Goal: Task Accomplishment & Management: Manage account settings

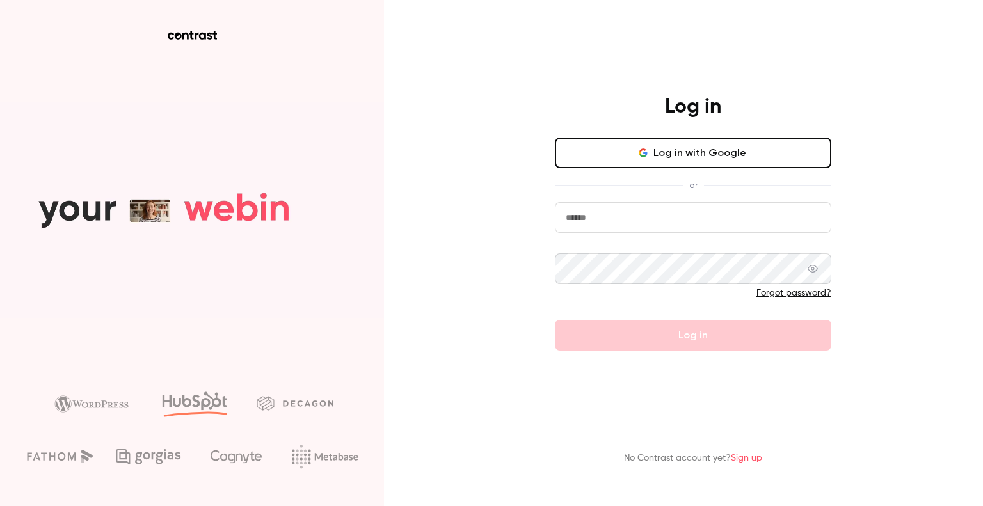
type input "**********"
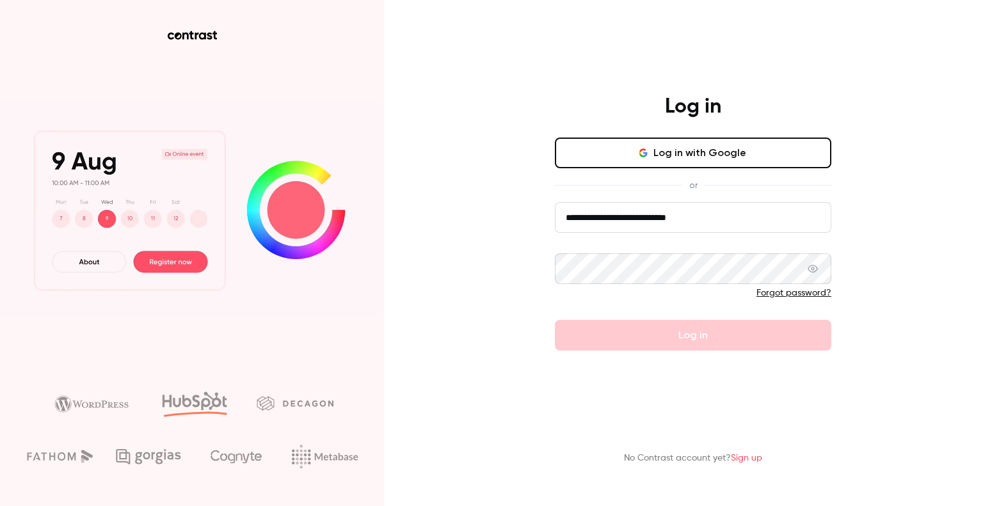
click at [622, 338] on form "**********" at bounding box center [693, 276] width 277 height 149
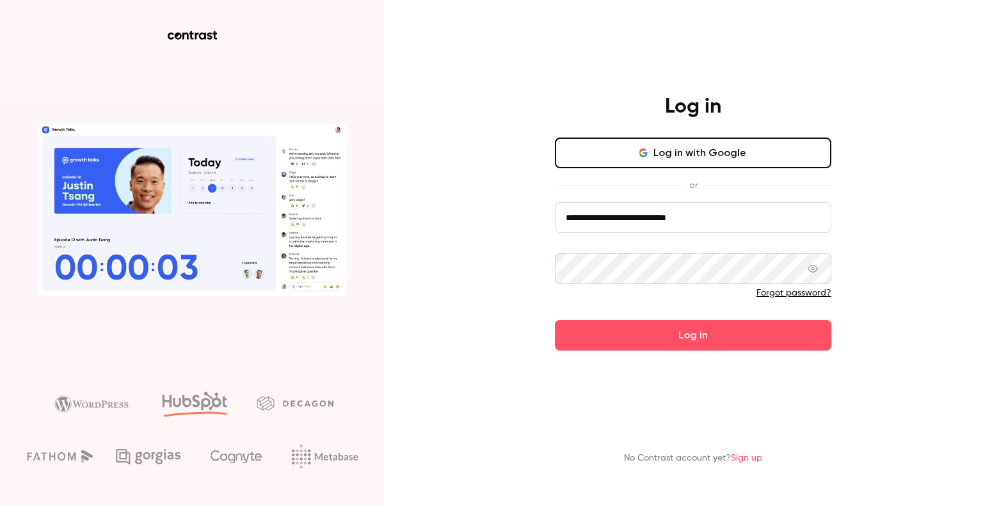
click at [622, 338] on button "Log in" at bounding box center [693, 335] width 277 height 31
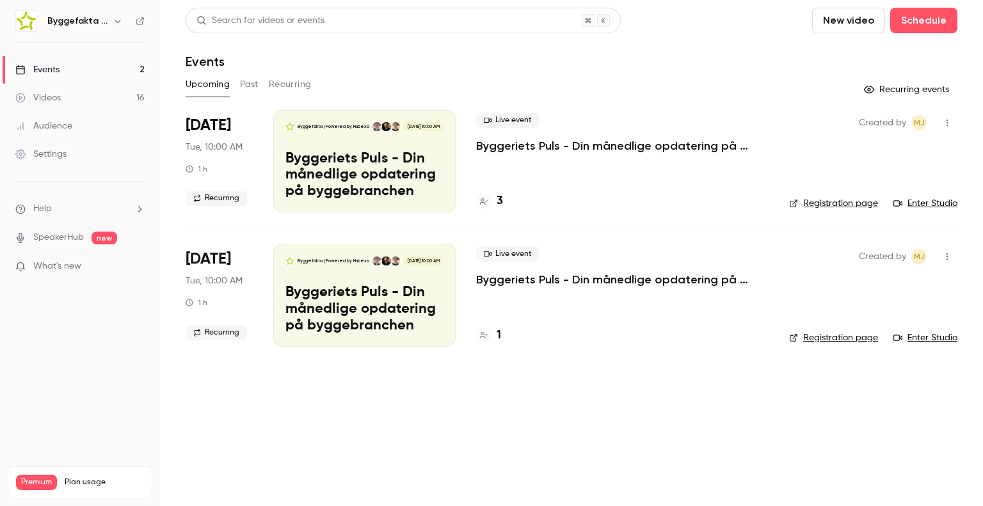
click at [122, 24] on icon "button" at bounding box center [118, 21] width 10 height 10
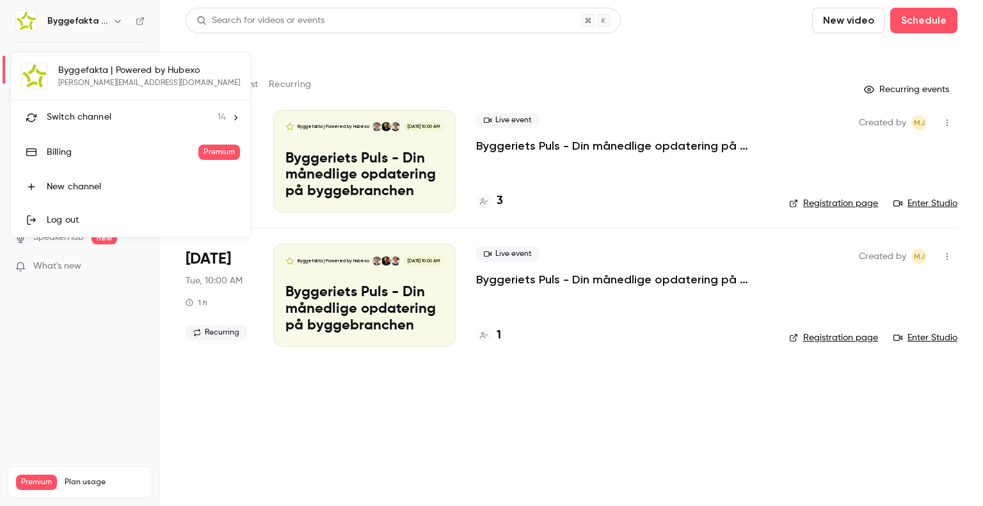
click at [162, 113] on div "Switch channel 14" at bounding box center [136, 117] width 179 height 13
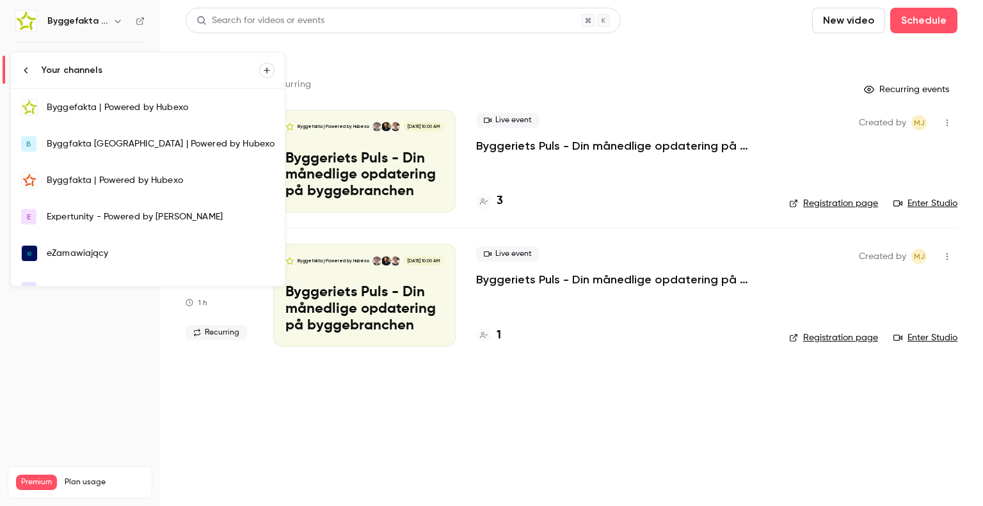
scroll to position [316, 0]
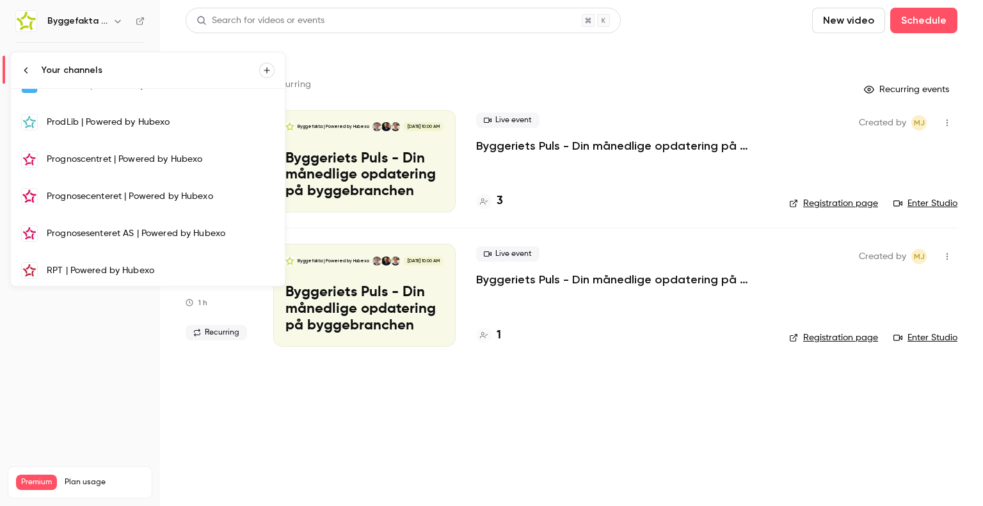
click at [139, 239] on link "Prognosesenteret AS | Powered by Hubexo" at bounding box center [148, 233] width 274 height 37
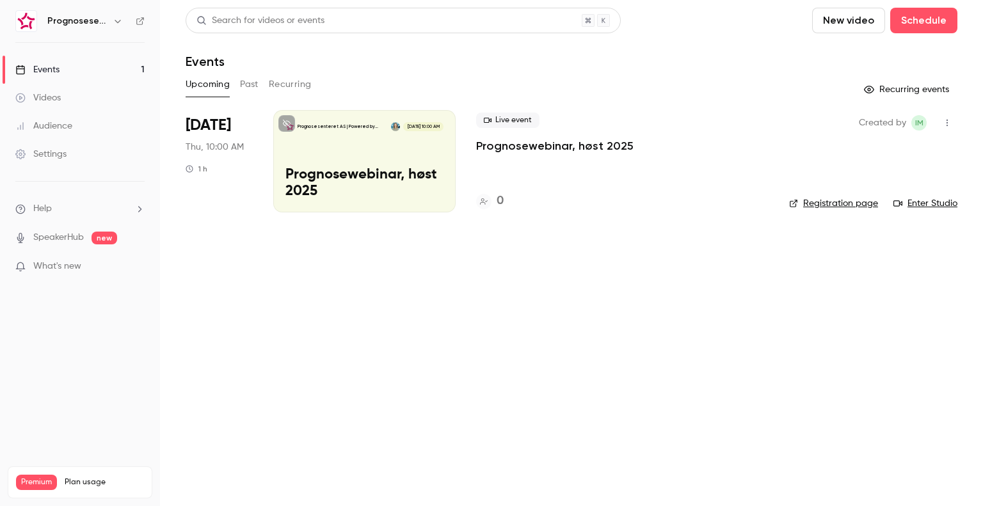
click at [343, 153] on div "Prognosesenteret AS | Powered by Hubexo [DATE] 10:00 AM Prognosewebinar, høst 2…" at bounding box center [364, 161] width 182 height 102
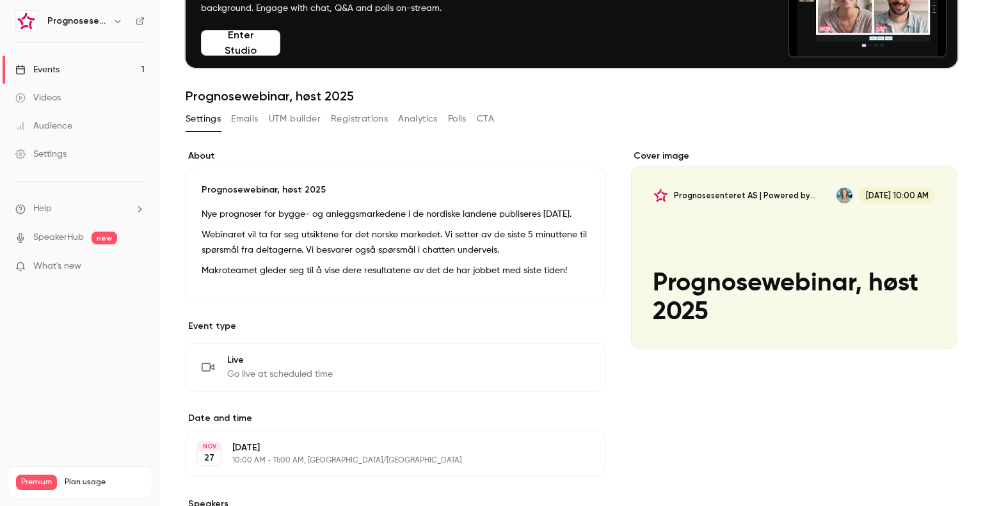
scroll to position [97, 0]
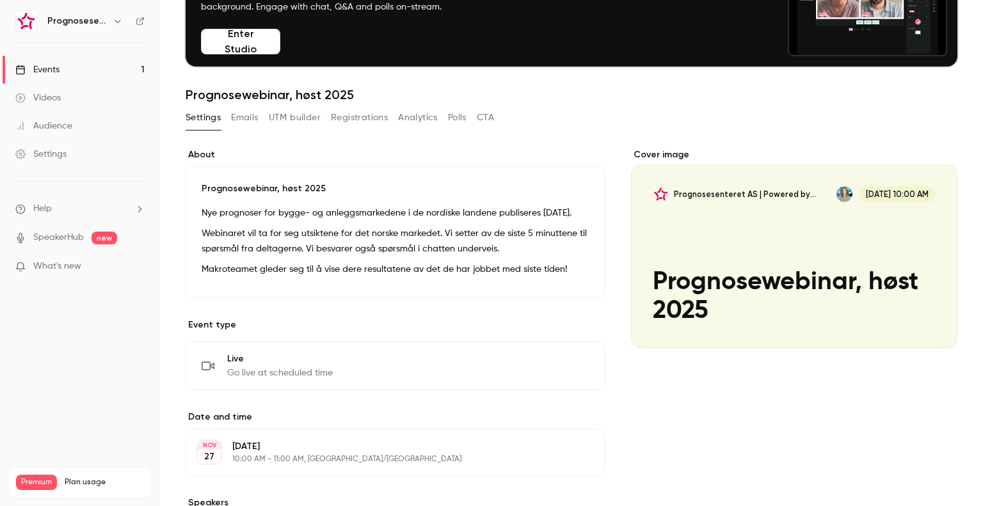
click at [252, 120] on button "Emails" at bounding box center [244, 118] width 27 height 20
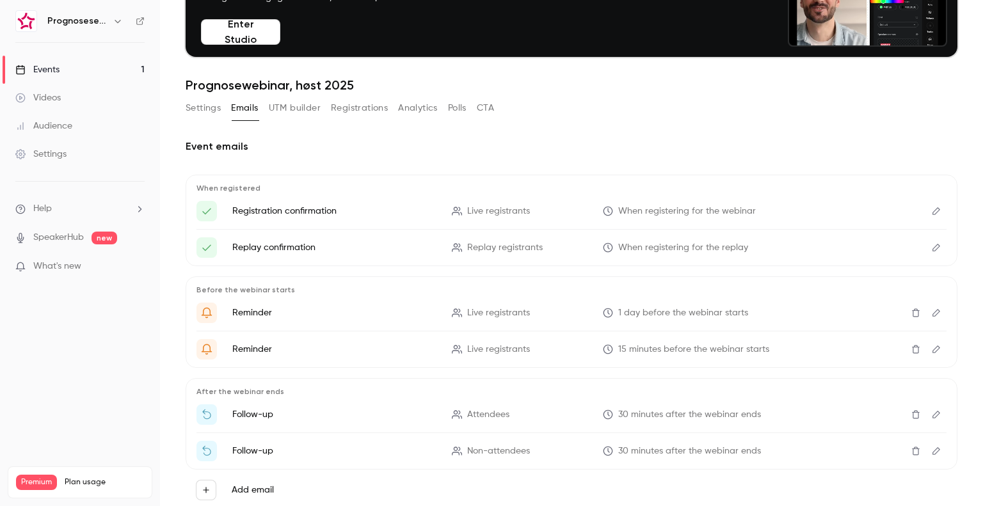
scroll to position [106, 0]
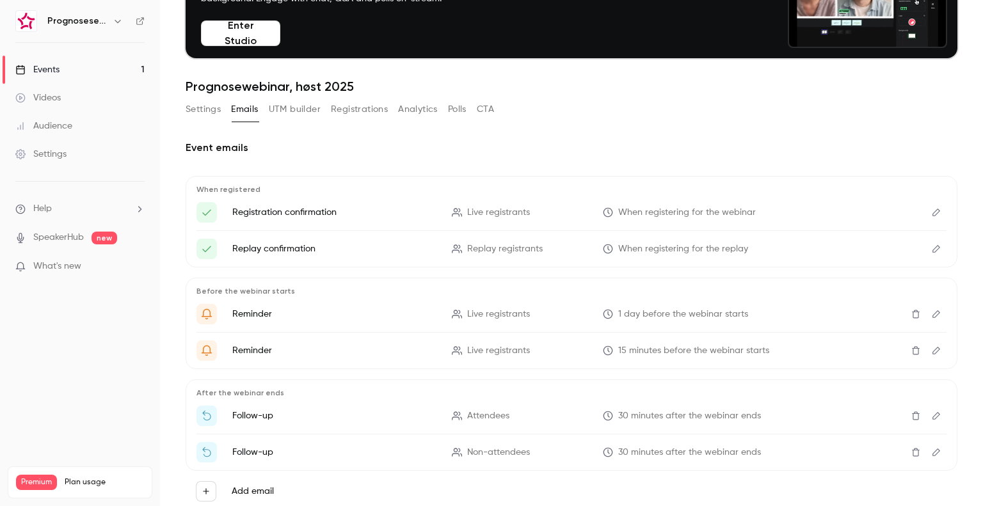
click at [344, 109] on button "Registrations" at bounding box center [359, 109] width 57 height 20
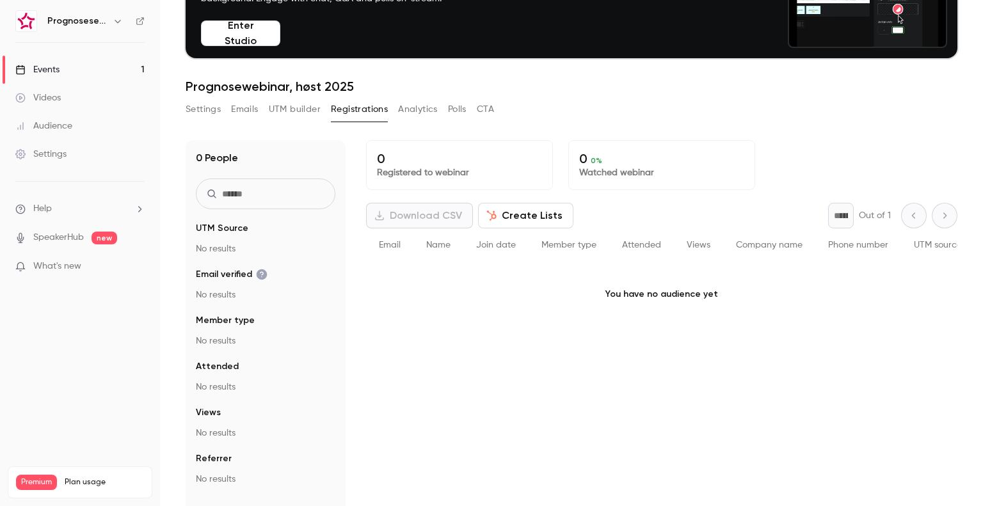
click at [237, 109] on button "Emails" at bounding box center [244, 109] width 27 height 20
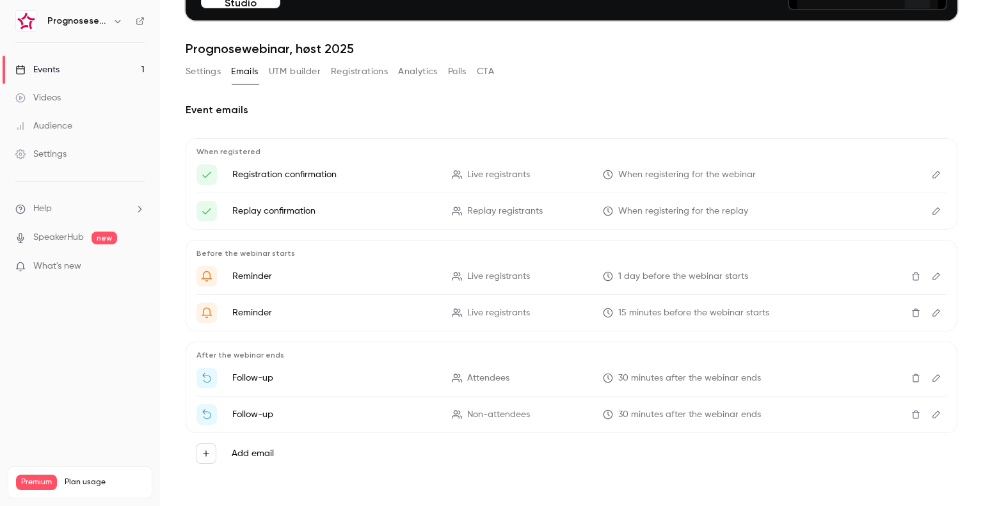
scroll to position [143, 0]
click at [196, 76] on button "Settings" at bounding box center [203, 71] width 35 height 20
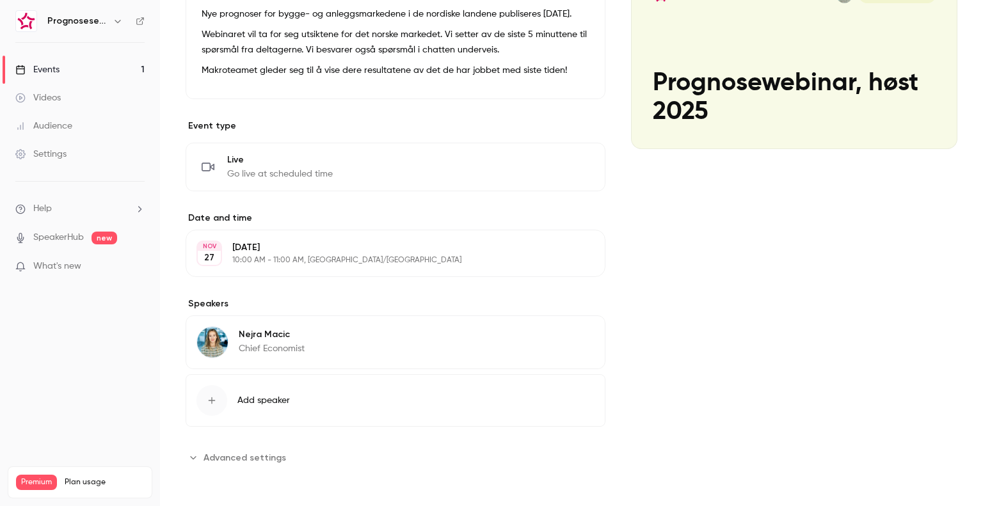
scroll to position [310, 0]
click at [251, 464] on span "Advanced settings" at bounding box center [245, 457] width 83 height 13
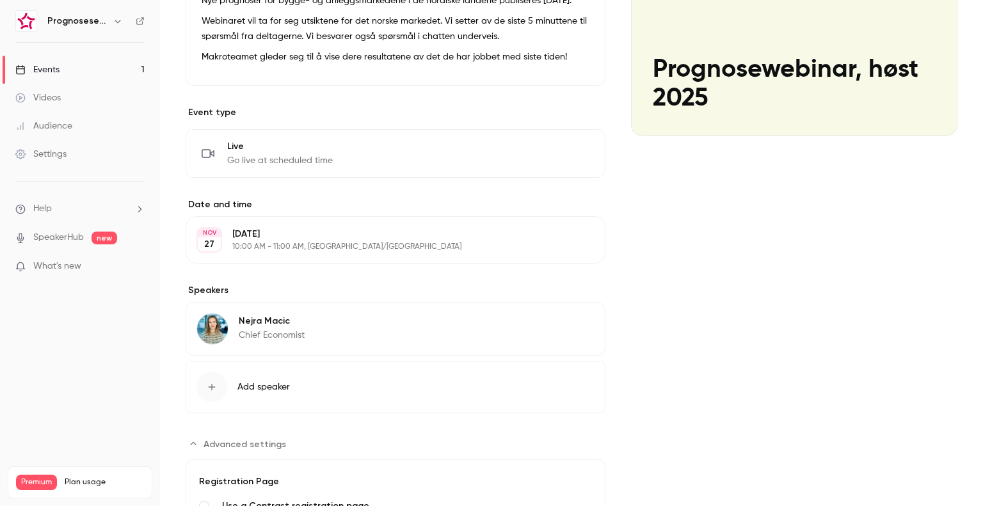
scroll to position [557, 0]
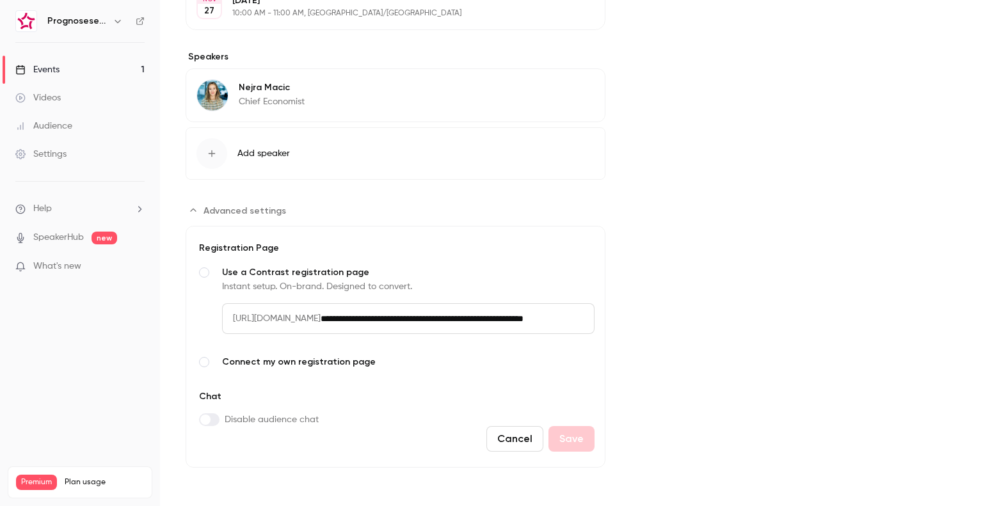
click at [321, 315] on span "[URL][DOMAIN_NAME]" at bounding box center [271, 318] width 99 height 31
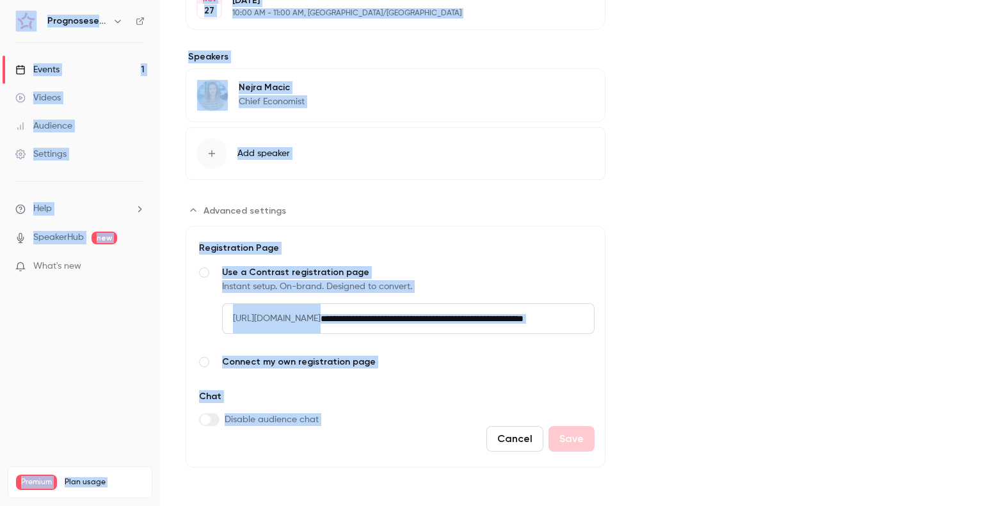
click at [321, 315] on span "[URL][DOMAIN_NAME]" at bounding box center [271, 318] width 99 height 31
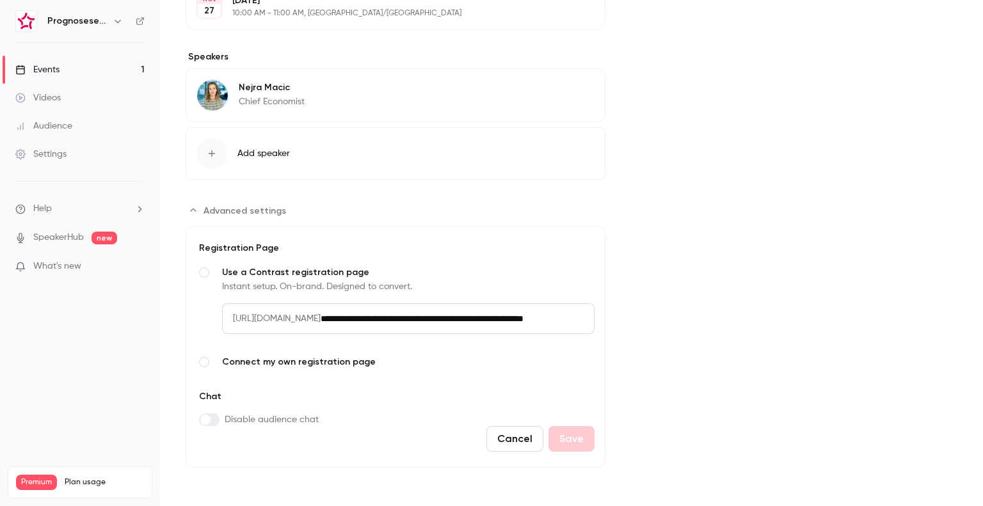
click at [458, 316] on input "**********" at bounding box center [458, 318] width 274 height 31
drag, startPoint x: 234, startPoint y: 316, endPoint x: 497, endPoint y: 308, distance: 263.2
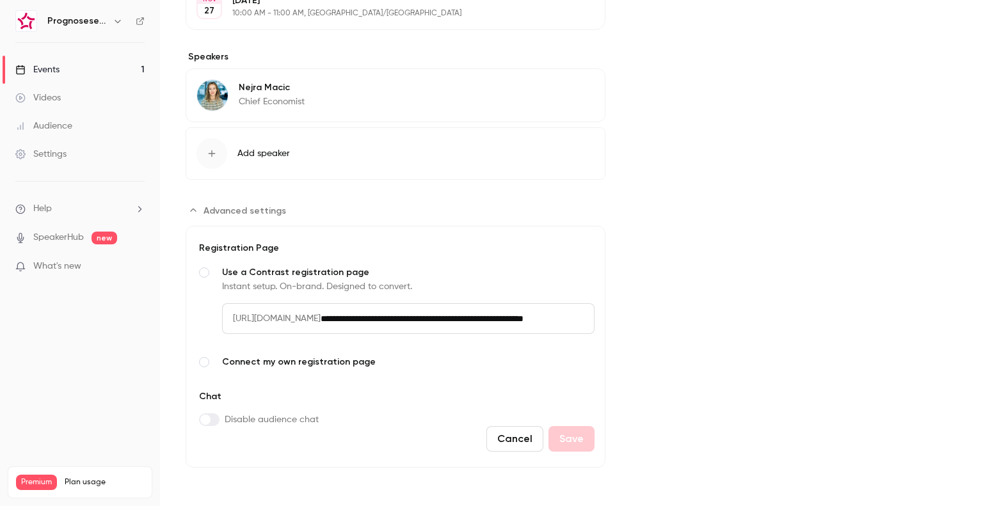
click at [520, 307] on div "**********" at bounding box center [408, 318] width 373 height 31
copy span "[URL][DOMAIN_NAME]"
click at [397, 325] on input "**********" at bounding box center [458, 318] width 274 height 31
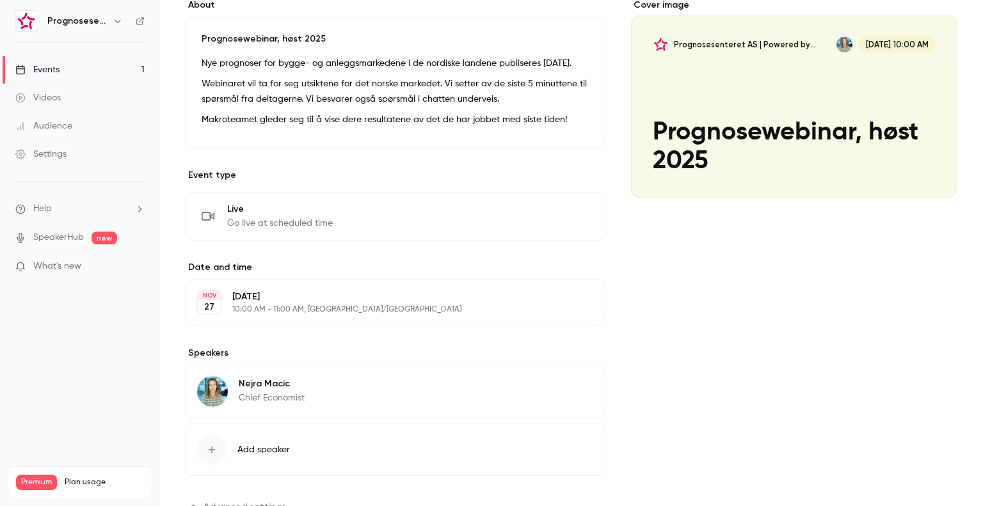
scroll to position [0, 0]
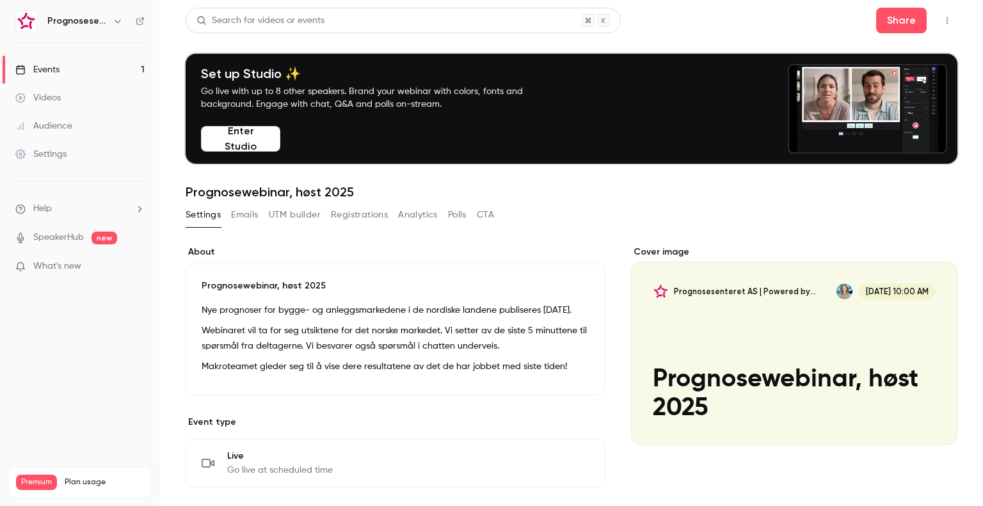
click at [245, 216] on button "Emails" at bounding box center [244, 215] width 27 height 20
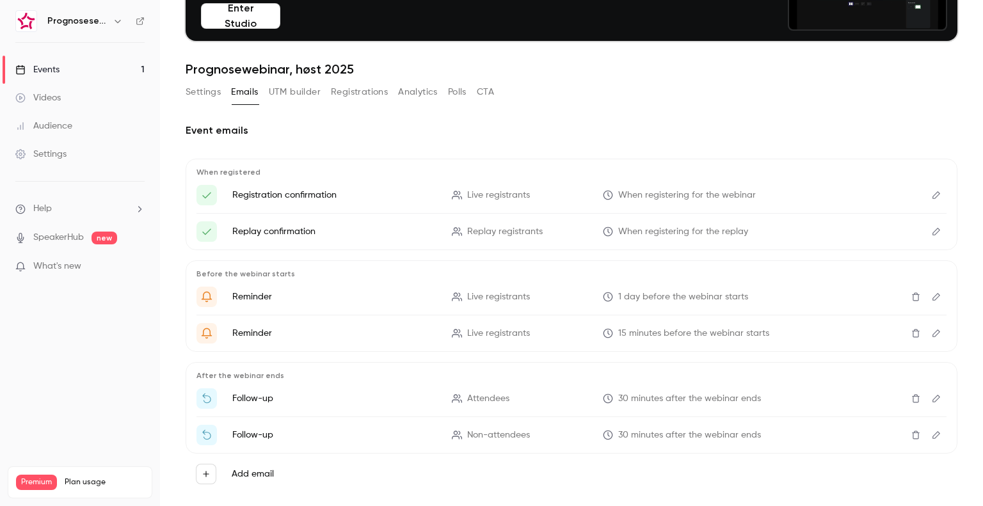
scroll to position [143, 0]
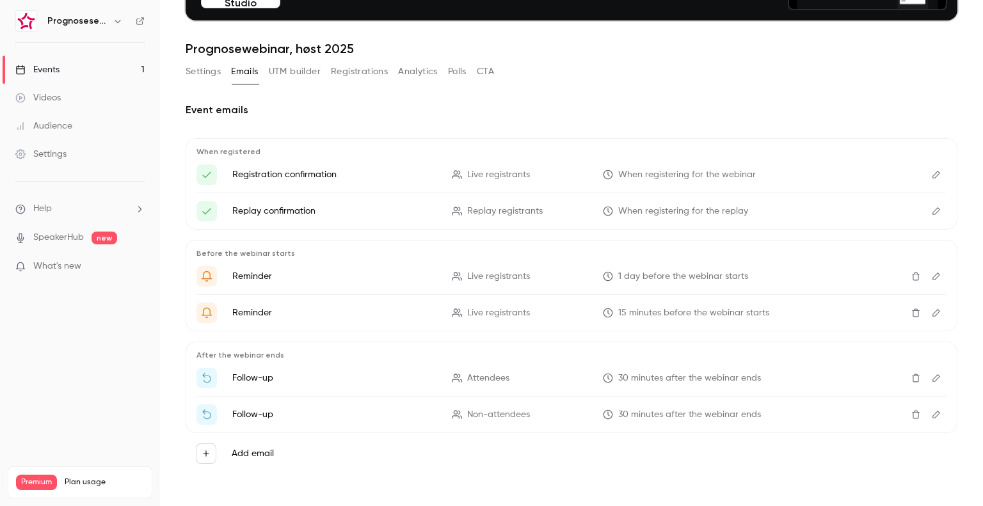
click at [931, 173] on icon "Edit" at bounding box center [936, 174] width 10 height 9
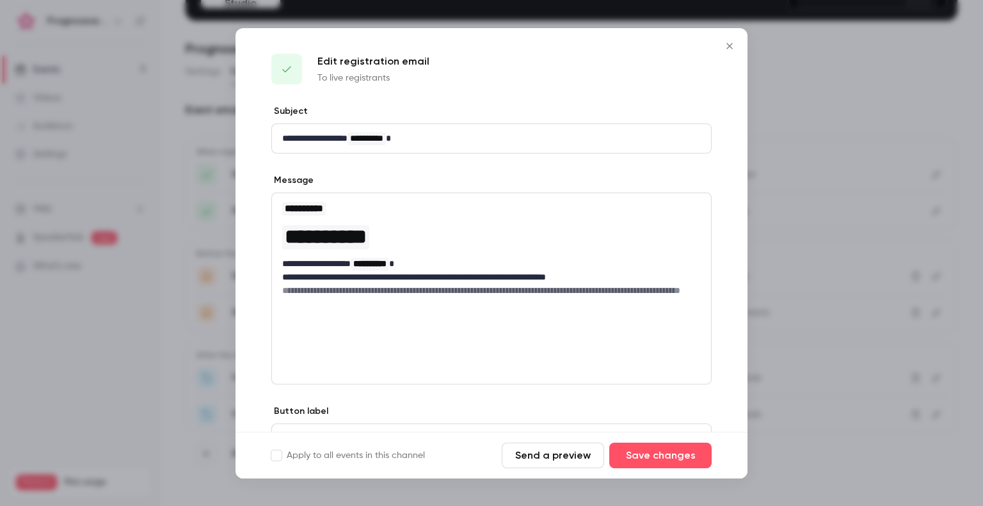
click at [730, 49] on icon "Close" at bounding box center [729, 46] width 15 height 10
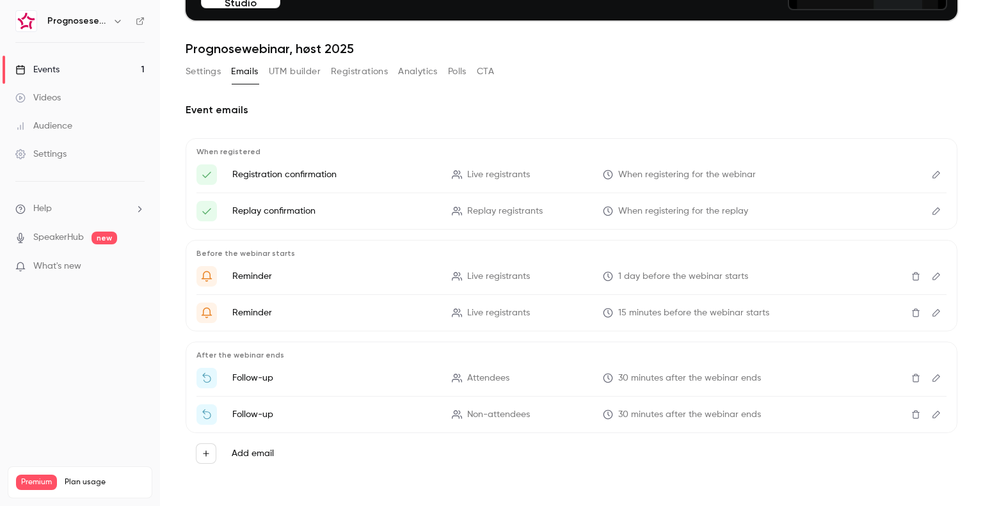
click at [931, 213] on icon "Edit" at bounding box center [936, 211] width 10 height 9
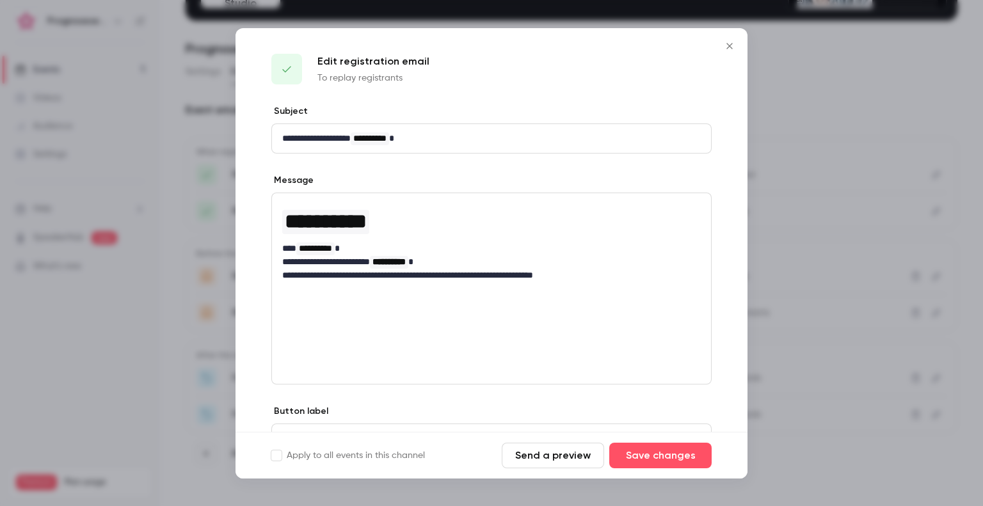
click at [726, 48] on icon "Close" at bounding box center [729, 46] width 15 height 10
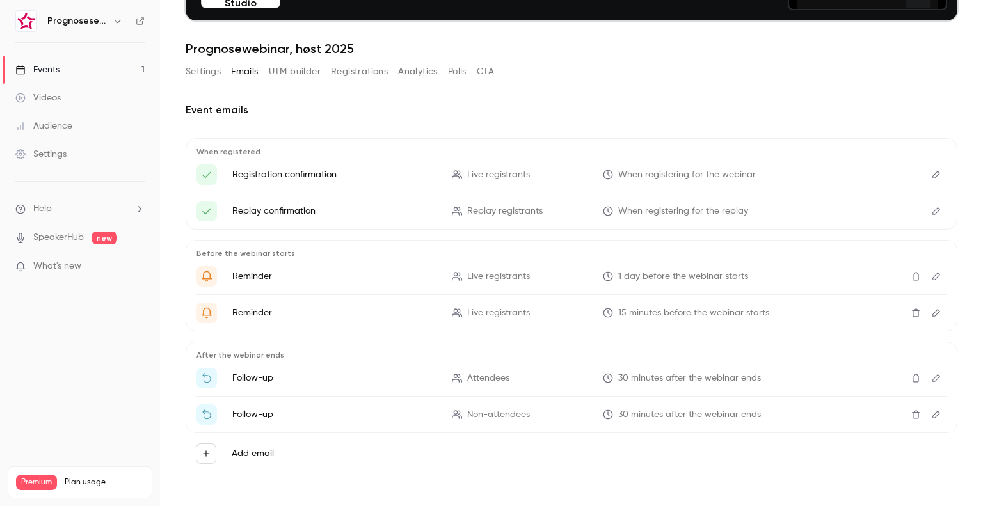
click at [931, 375] on icon "Edit" at bounding box center [936, 378] width 10 height 9
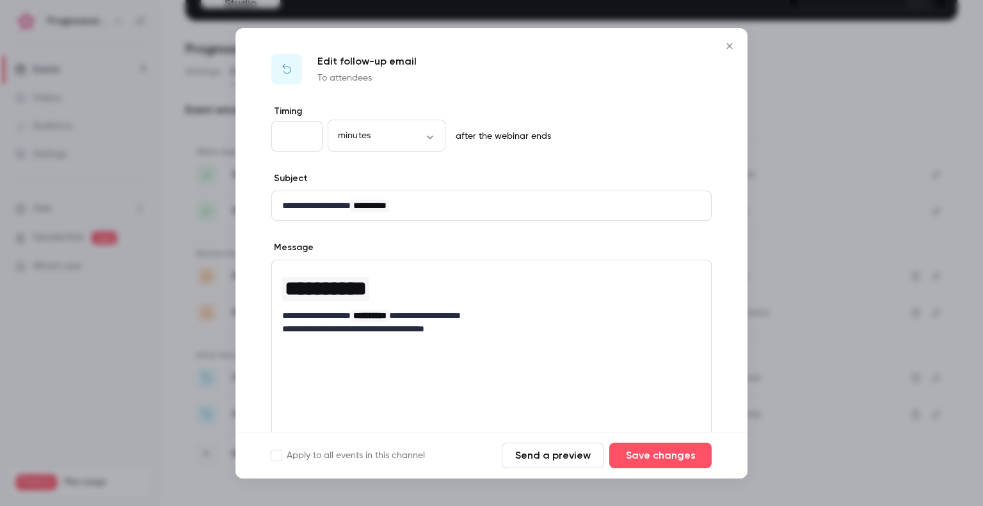
click at [729, 49] on icon "Close" at bounding box center [729, 46] width 15 height 10
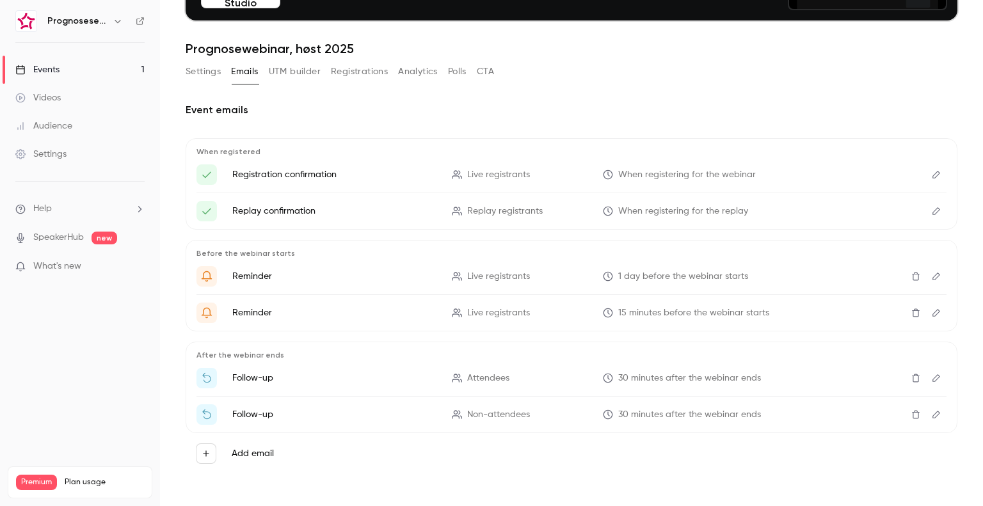
click at [931, 272] on icon "Edit" at bounding box center [936, 276] width 10 height 9
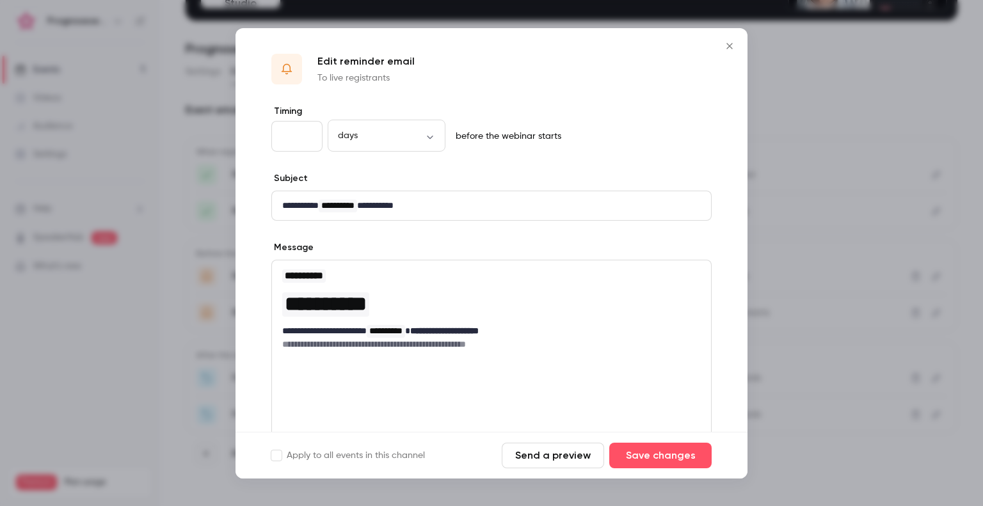
click at [725, 44] on icon "Close" at bounding box center [729, 46] width 15 height 10
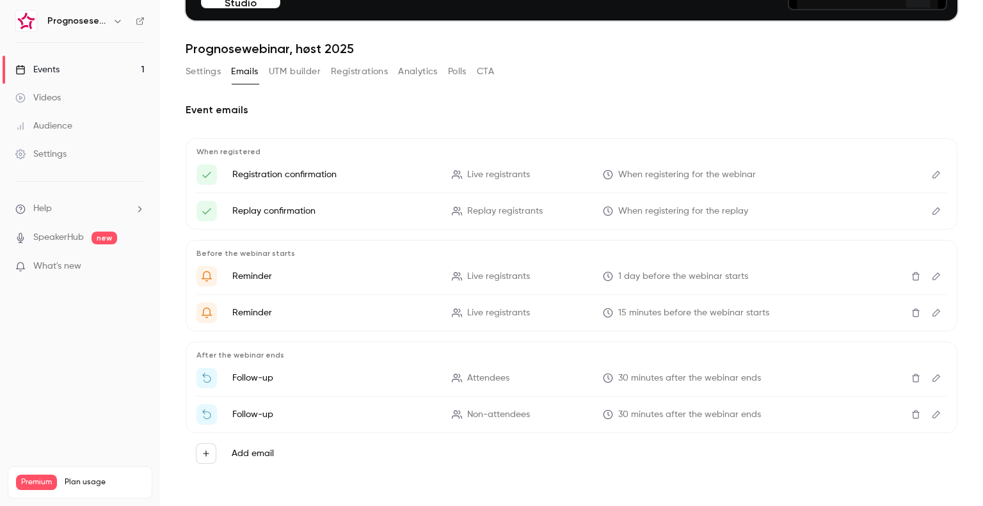
scroll to position [0, 0]
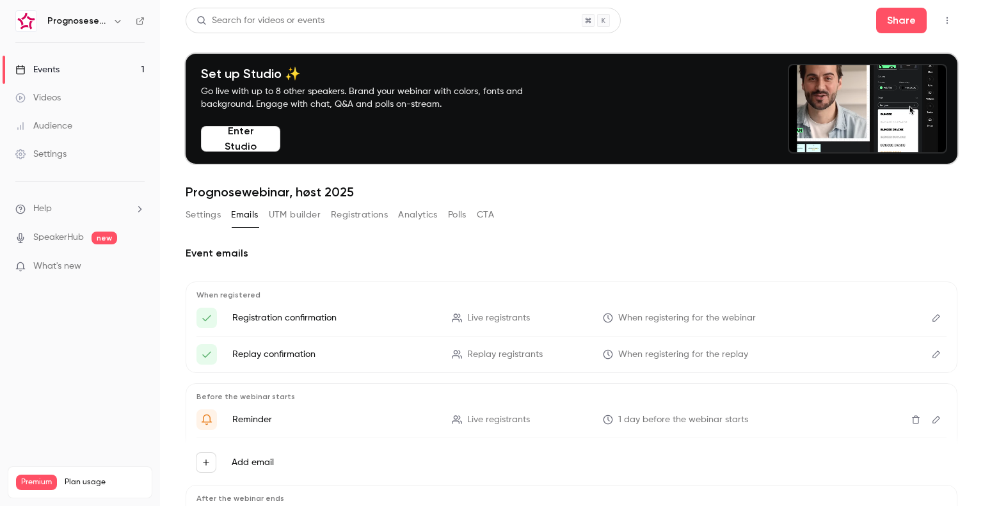
click at [207, 217] on button "Settings" at bounding box center [203, 215] width 35 height 20
